Goal: Navigation & Orientation: Understand site structure

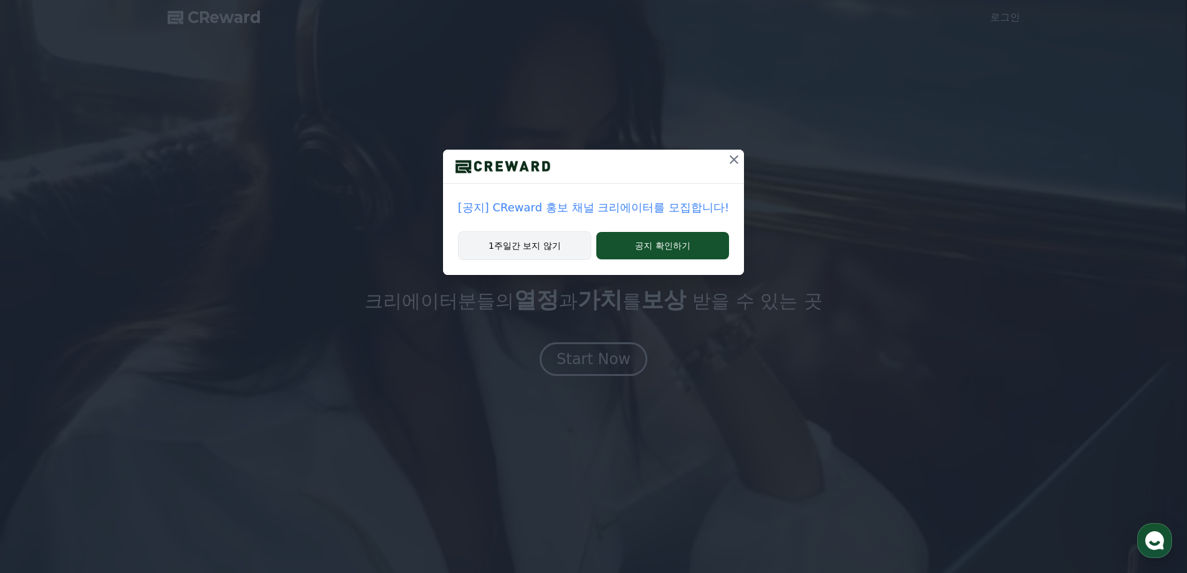
click at [540, 255] on button "1주일간 보지 않기" at bounding box center [524, 245] width 133 height 29
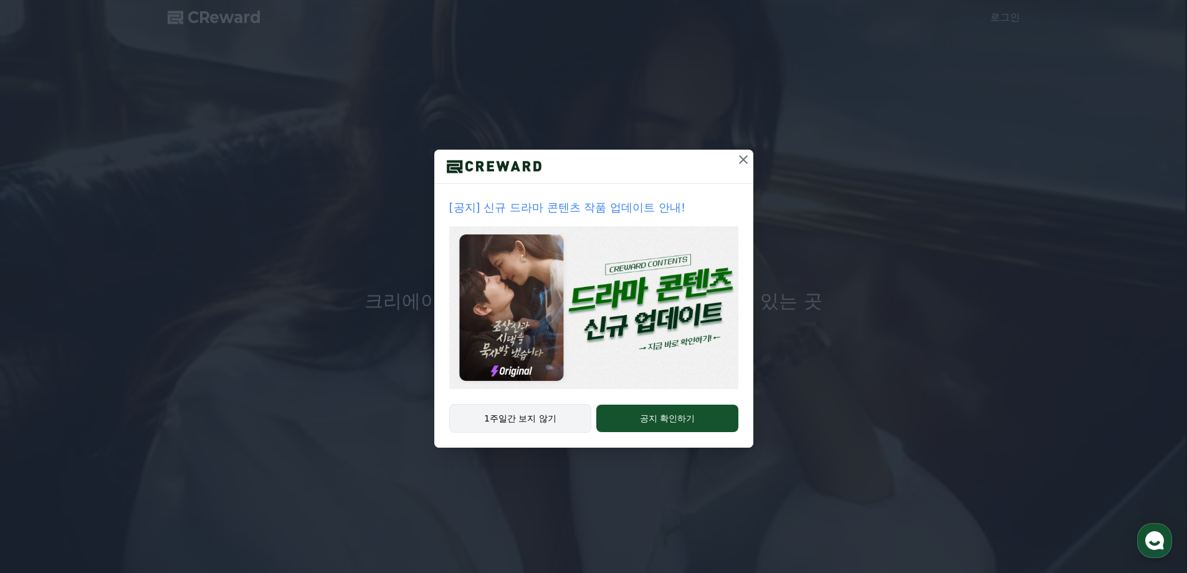
click at [533, 423] on button "1주일간 보지 않기" at bounding box center [520, 418] width 143 height 29
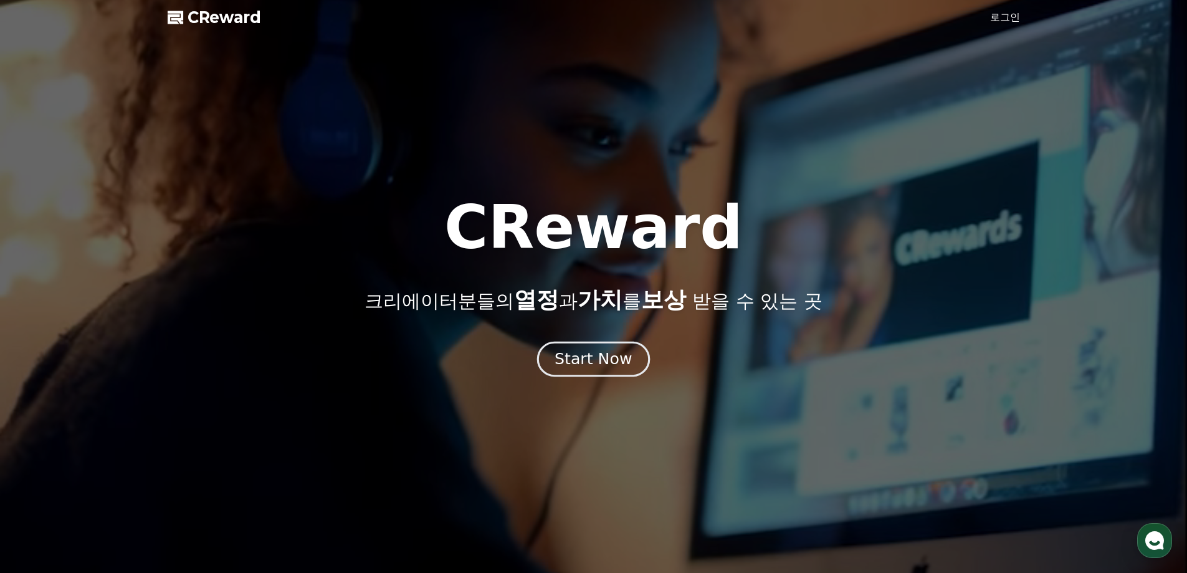
click at [590, 354] on div "Start Now" at bounding box center [593, 358] width 77 height 21
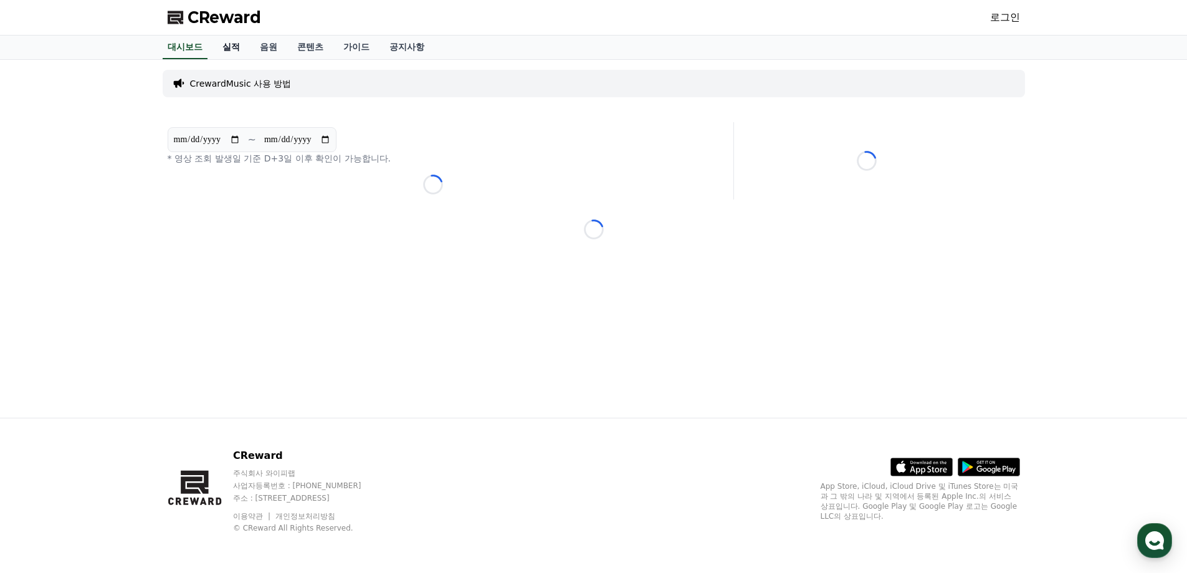
click at [234, 47] on link "실적" at bounding box center [230, 48] width 37 height 24
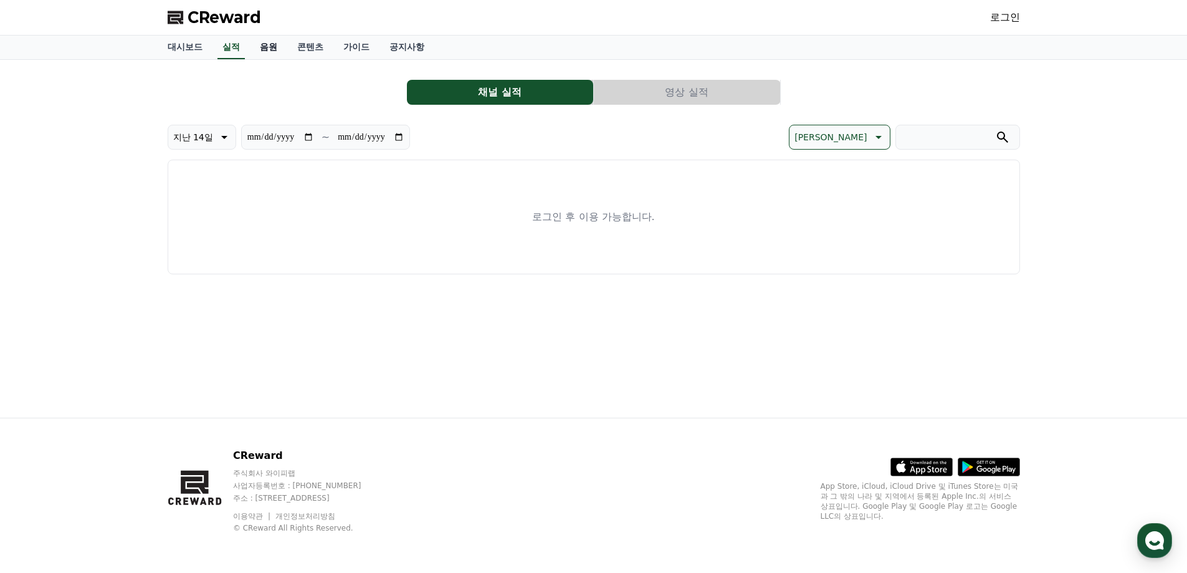
click at [268, 47] on link "음원" at bounding box center [268, 48] width 37 height 24
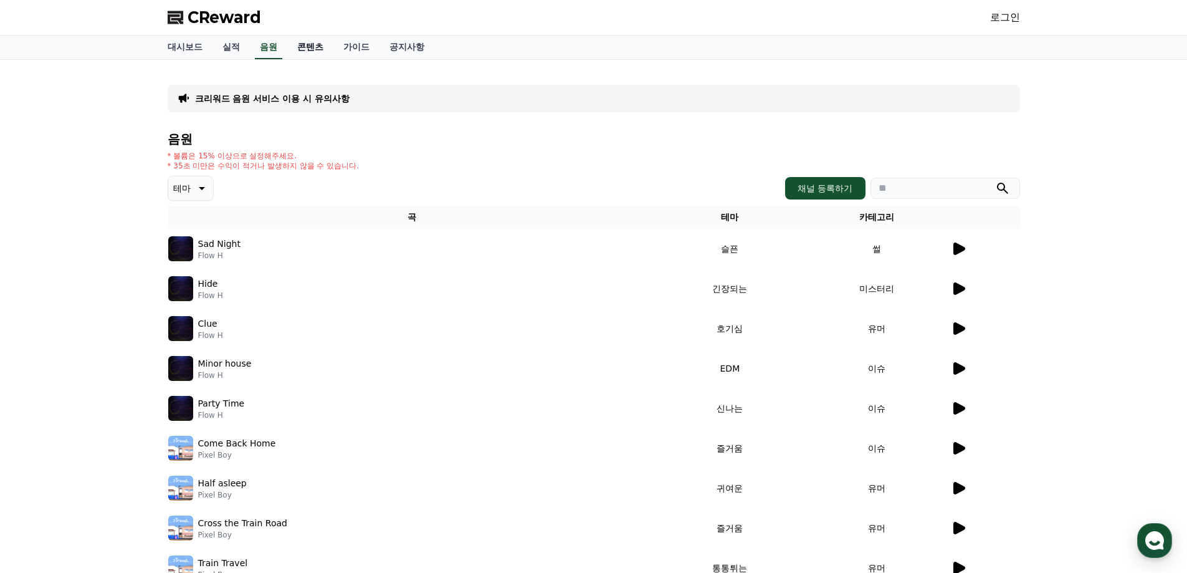
click at [302, 47] on link "콘텐츠" at bounding box center [310, 48] width 46 height 24
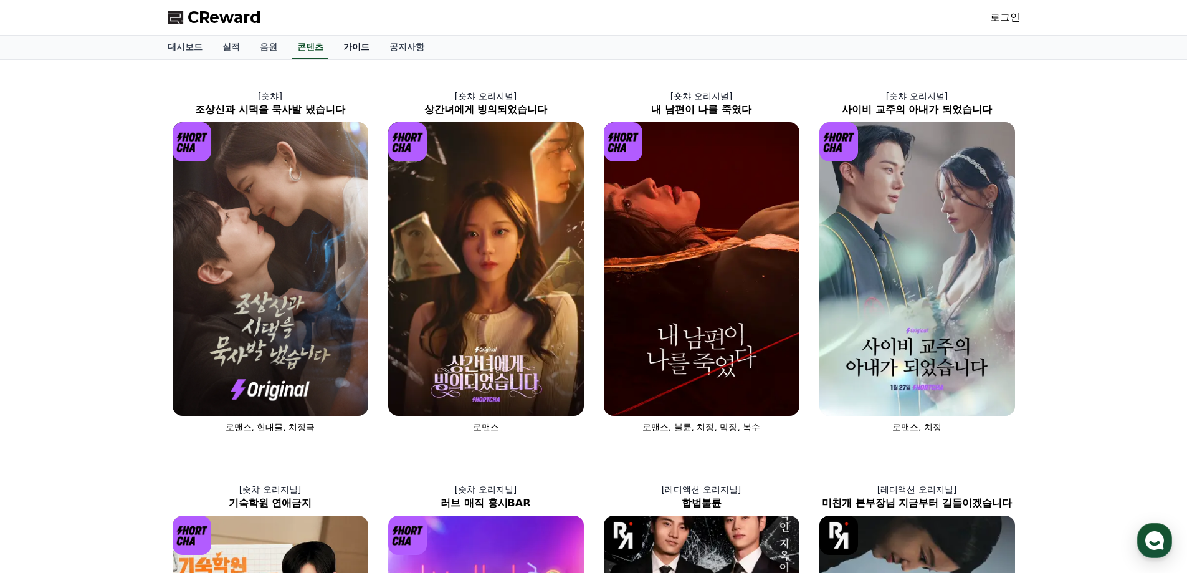
click at [359, 47] on link "가이드" at bounding box center [356, 48] width 46 height 24
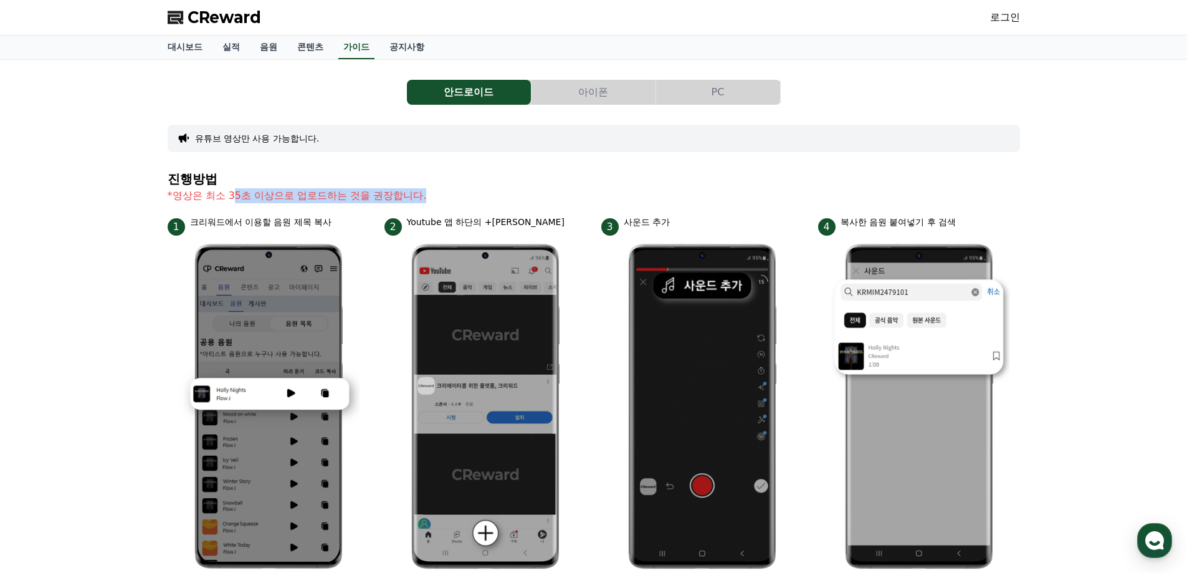
drag, startPoint x: 236, startPoint y: 190, endPoint x: 446, endPoint y: 193, distance: 210.0
click at [446, 193] on p "*영상은 최소 35초 이상으로 업로드하는 것을 권장합니다." at bounding box center [594, 195] width 852 height 15
drag, startPoint x: 173, startPoint y: 193, endPoint x: 427, endPoint y: 194, distance: 254.2
click at [427, 194] on p "*영상은 최소 35초 이상으로 업로드하는 것을 권장합니다." at bounding box center [594, 195] width 852 height 15
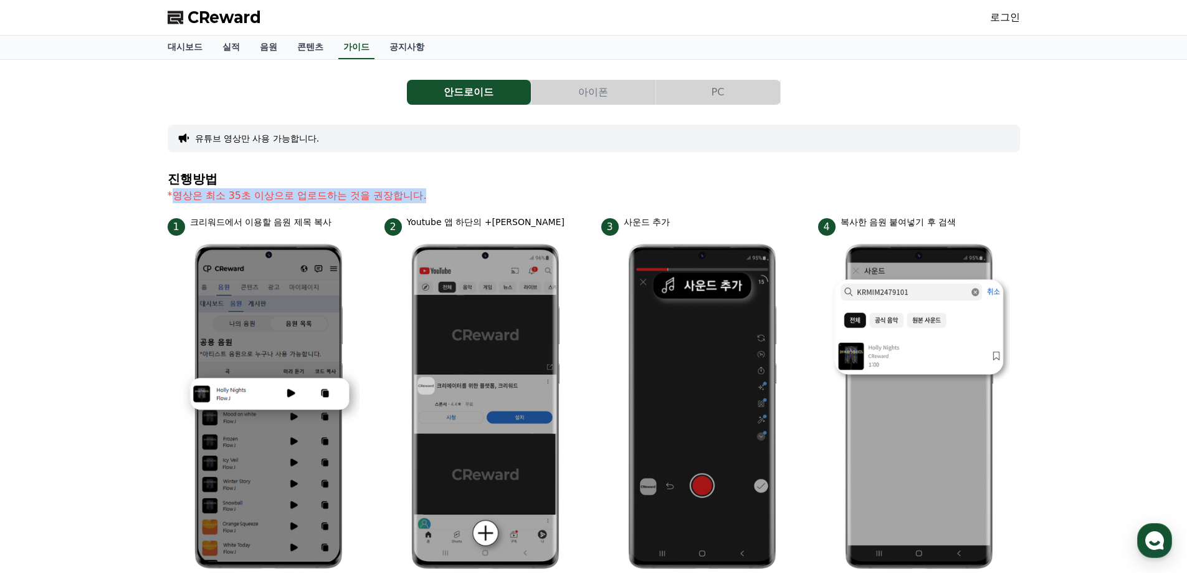
click at [444, 194] on p "*영상은 최소 35초 이상으로 업로드하는 것을 권장합니다." at bounding box center [594, 195] width 852 height 15
click at [399, 50] on link "공지사항" at bounding box center [406, 48] width 55 height 24
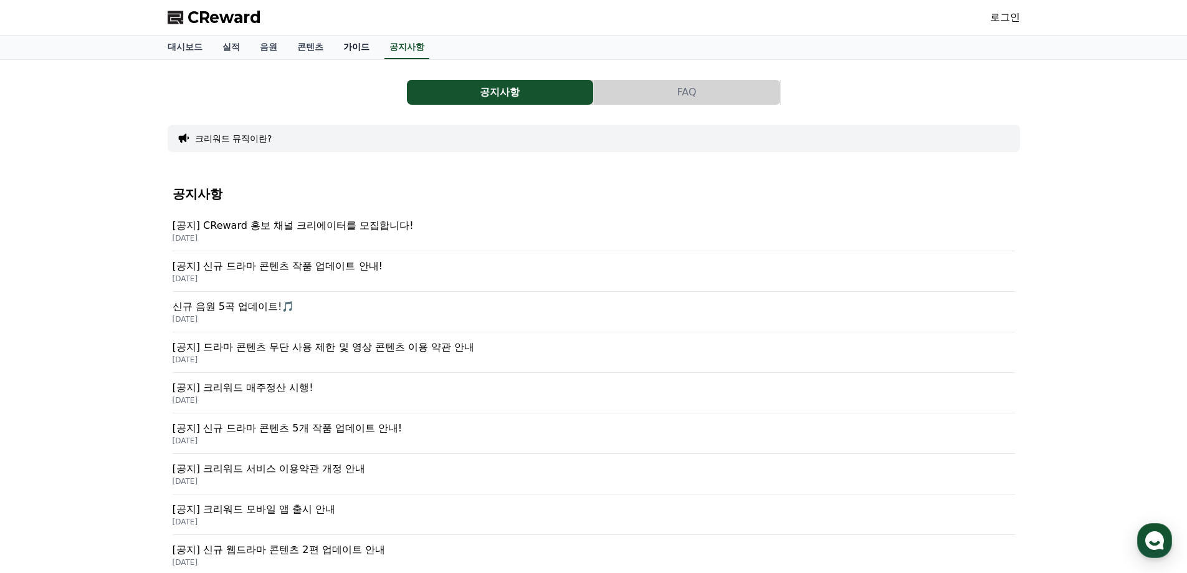
click at [361, 51] on link "가이드" at bounding box center [356, 48] width 46 height 24
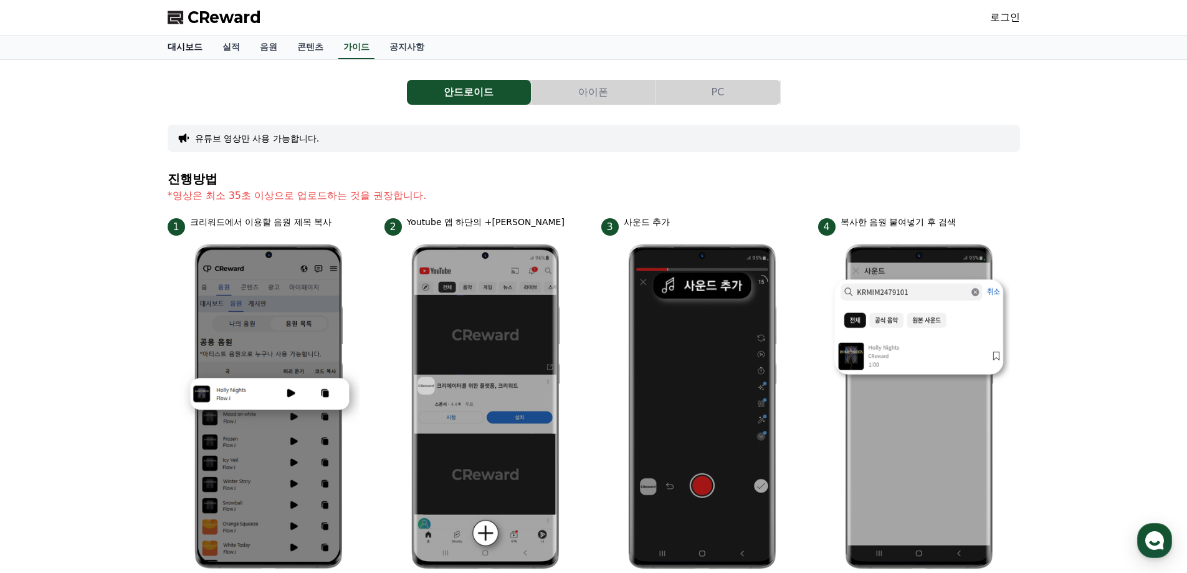
click at [191, 52] on link "대시보드" at bounding box center [185, 48] width 55 height 24
